Goal: Ask a question

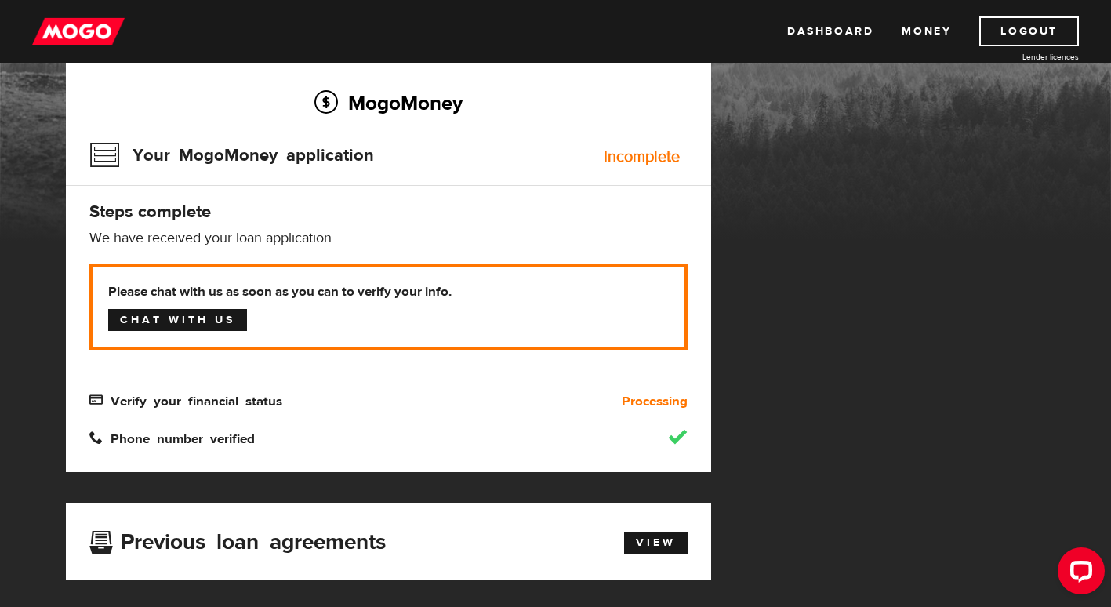
click at [211, 329] on link "Chat with us" at bounding box center [177, 320] width 139 height 22
click at [823, 30] on link "Dashboard" at bounding box center [830, 31] width 86 height 30
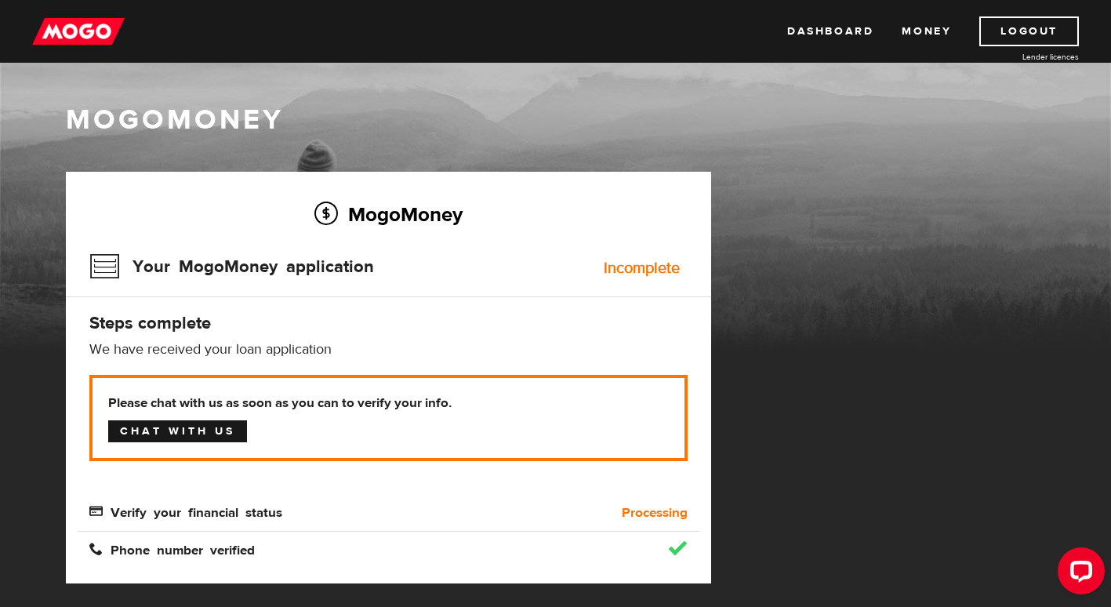
click at [243, 420] on link "Chat with us" at bounding box center [177, 431] width 139 height 22
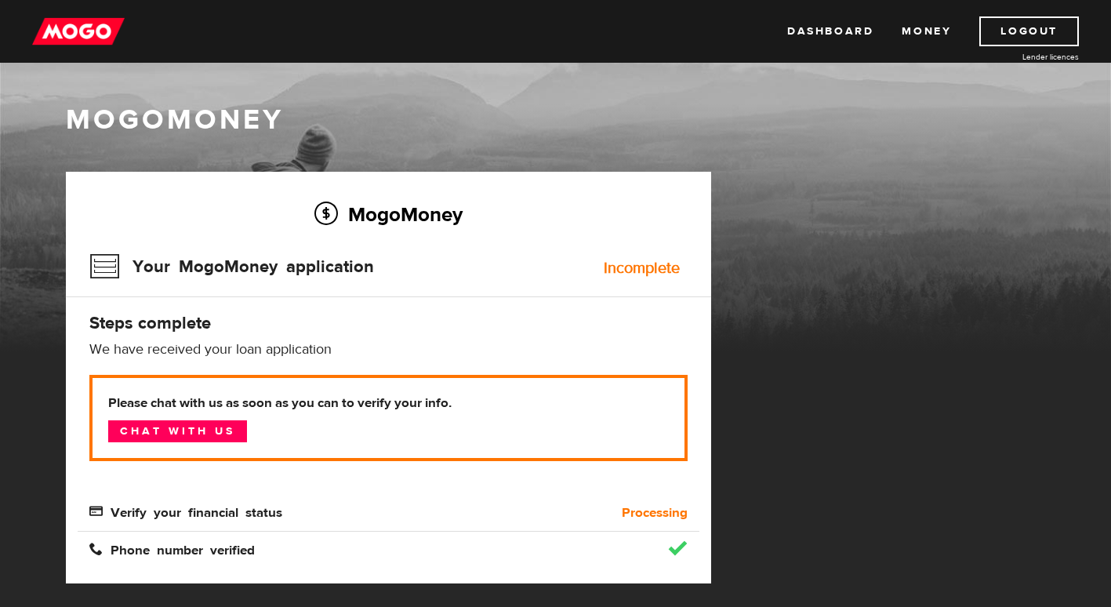
scroll to position [28, 0]
